Goal: Task Accomplishment & Management: Manage account settings

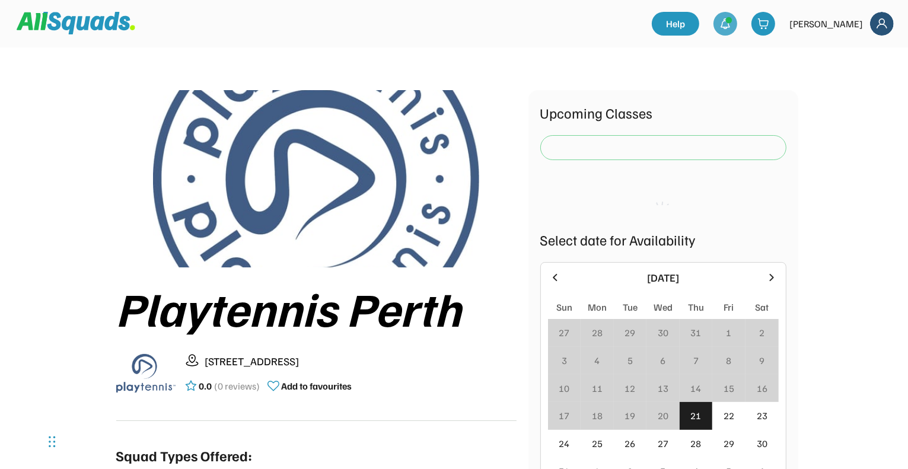
click at [738, 28] on div at bounding box center [726, 24] width 24 height 24
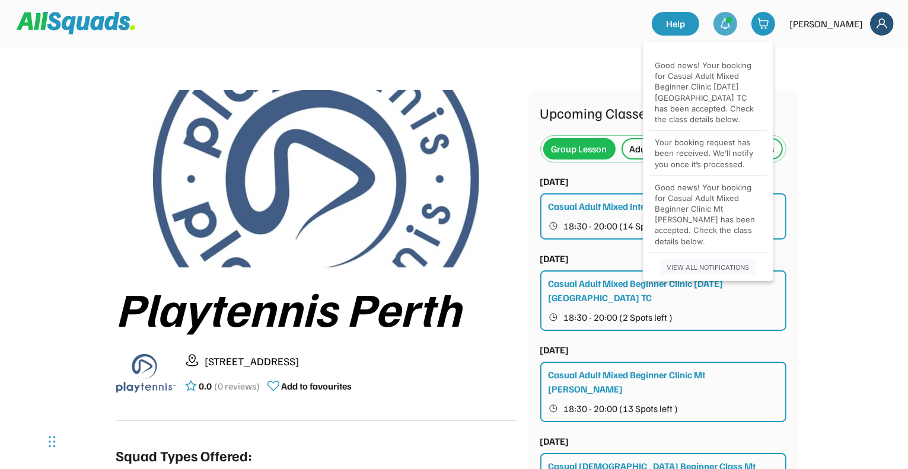
click at [722, 97] on div "Good news! Your booking for Casual Adult Mixed Beginner Clinic [DATE] [GEOGRAPH…" at bounding box center [709, 92] width 106 height 65
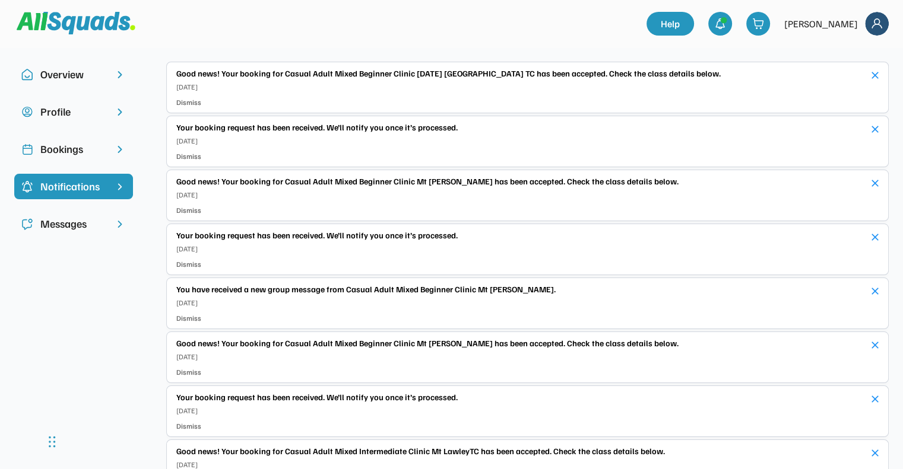
click at [386, 99] on div "Good news! Your booking for Casual Adult Mixed Beginner Clinic Thursday North P…" at bounding box center [527, 88] width 722 height 52
click at [577, 74] on div "Good news! Your booking for Casual Adult Mixed Beginner Clinic [DATE] [GEOGRAPH…" at bounding box center [518, 73] width 685 height 12
click at [454, 66] on div "Good news! Your booking for Casual Adult Mixed Beginner Clinic Thursday North P…" at bounding box center [527, 88] width 722 height 52
click at [348, 75] on div "Good news! Your booking for Casual Adult Mixed Beginner Clinic [DATE] [GEOGRAPH…" at bounding box center [518, 73] width 685 height 12
click at [99, 147] on div "Bookings" at bounding box center [73, 149] width 66 height 16
